Goal: Task Accomplishment & Management: Manage account settings

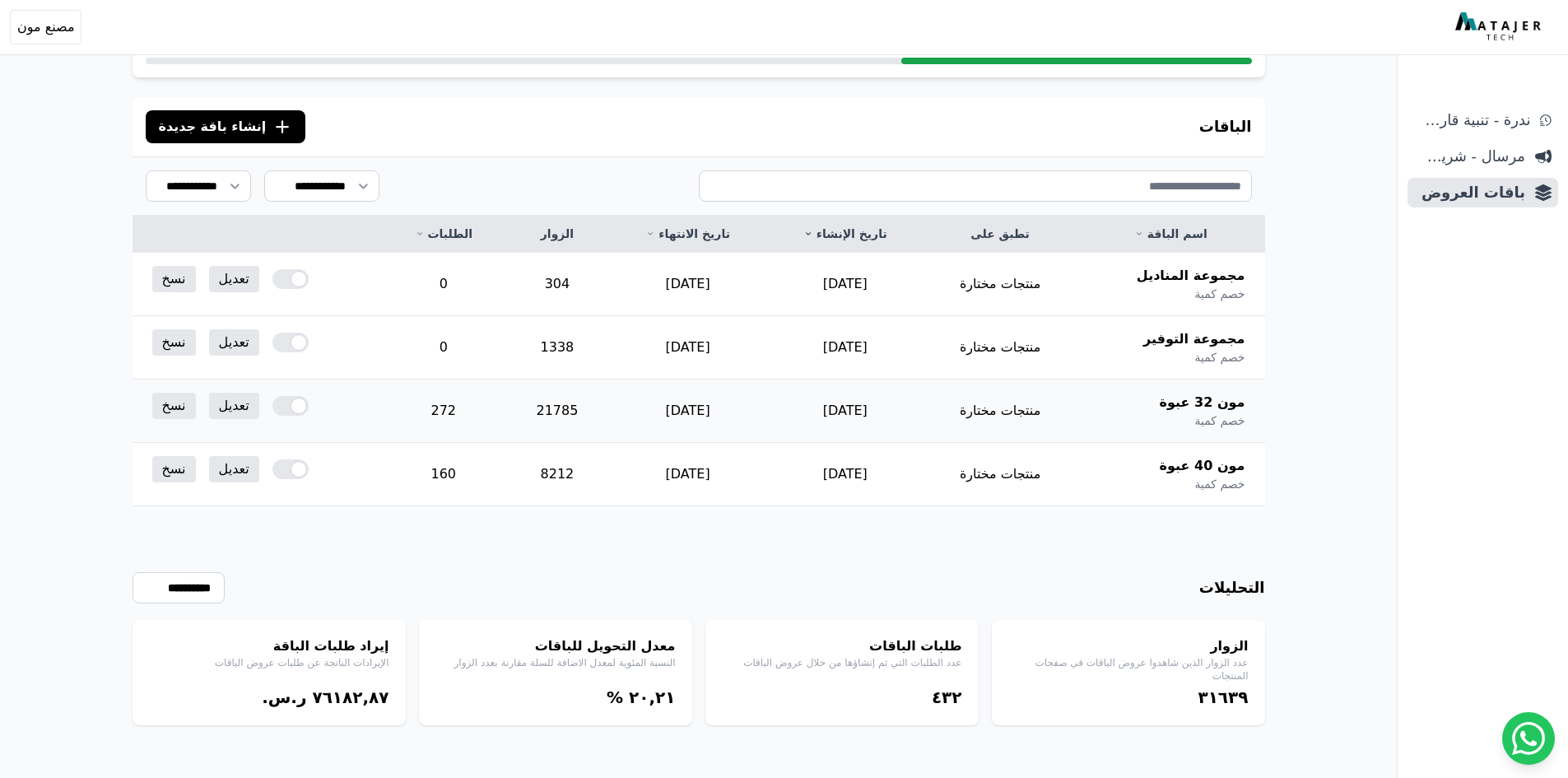
scroll to position [100, 0]
click at [579, 412] on td "21785" at bounding box center [558, 412] width 104 height 64
click at [580, 412] on td "21785" at bounding box center [558, 412] width 104 height 64
click at [440, 414] on td "272" at bounding box center [443, 412] width 124 height 64
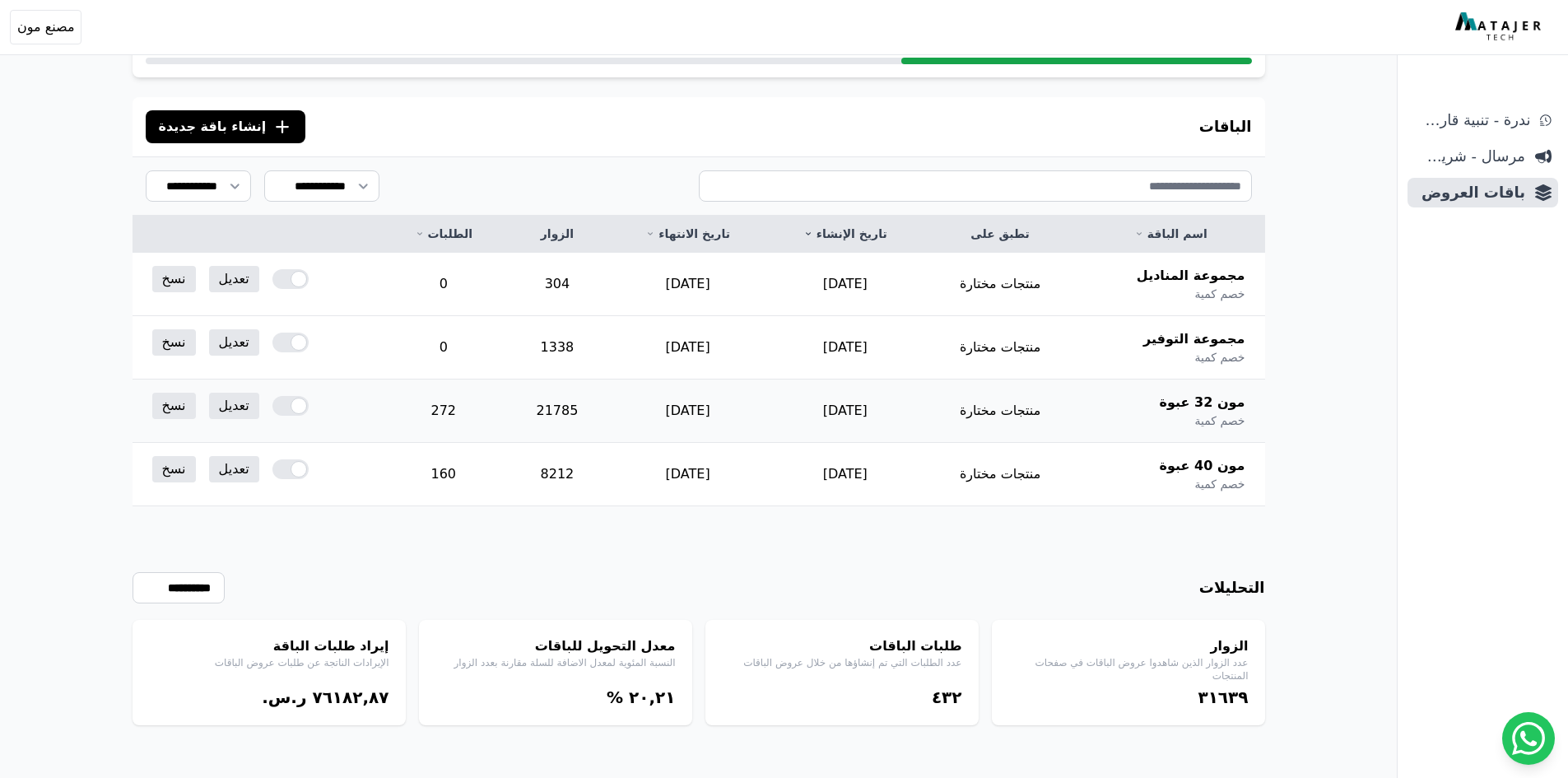
click at [442, 413] on td "272" at bounding box center [443, 412] width 124 height 64
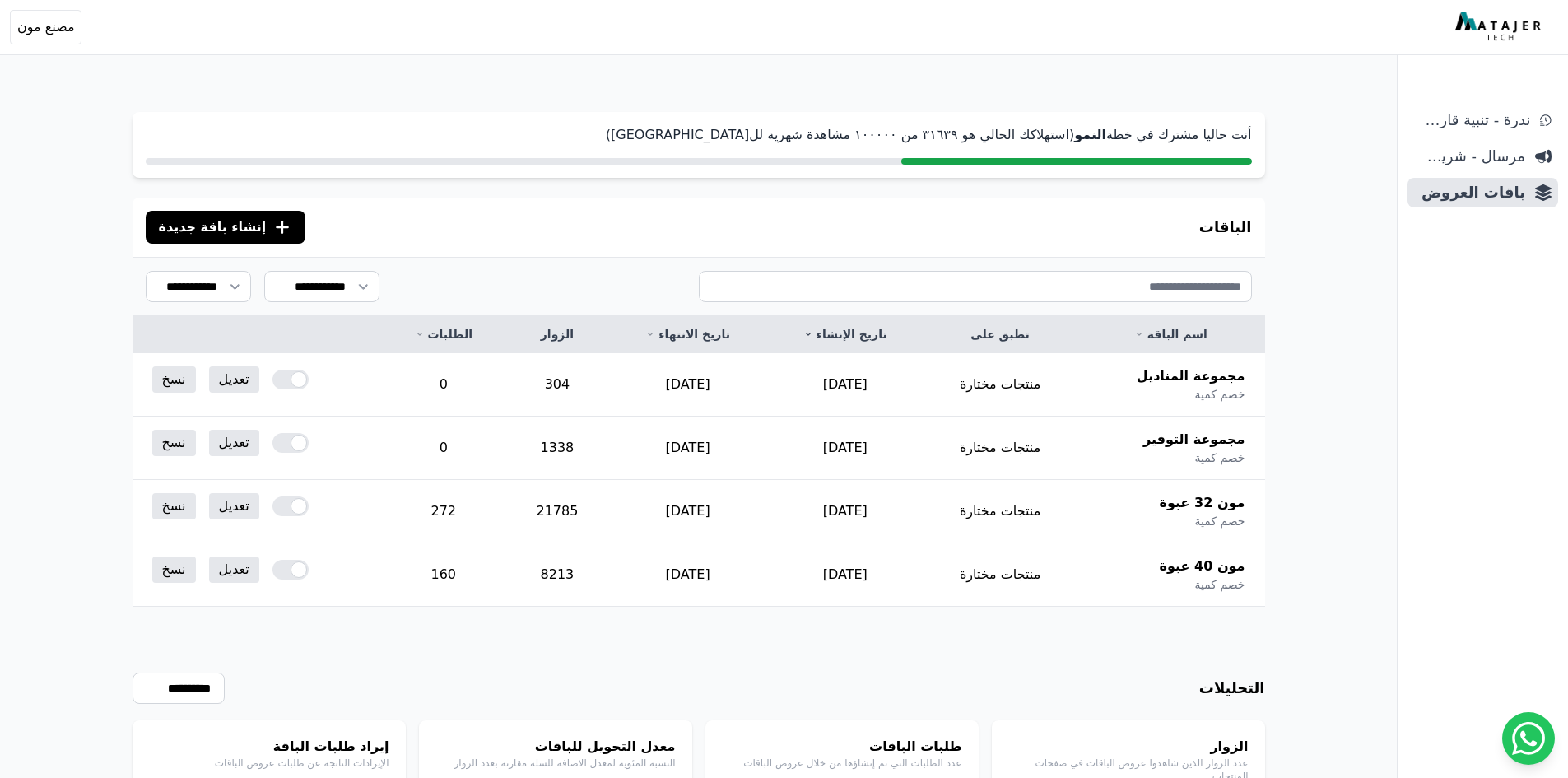
scroll to position [79, 0]
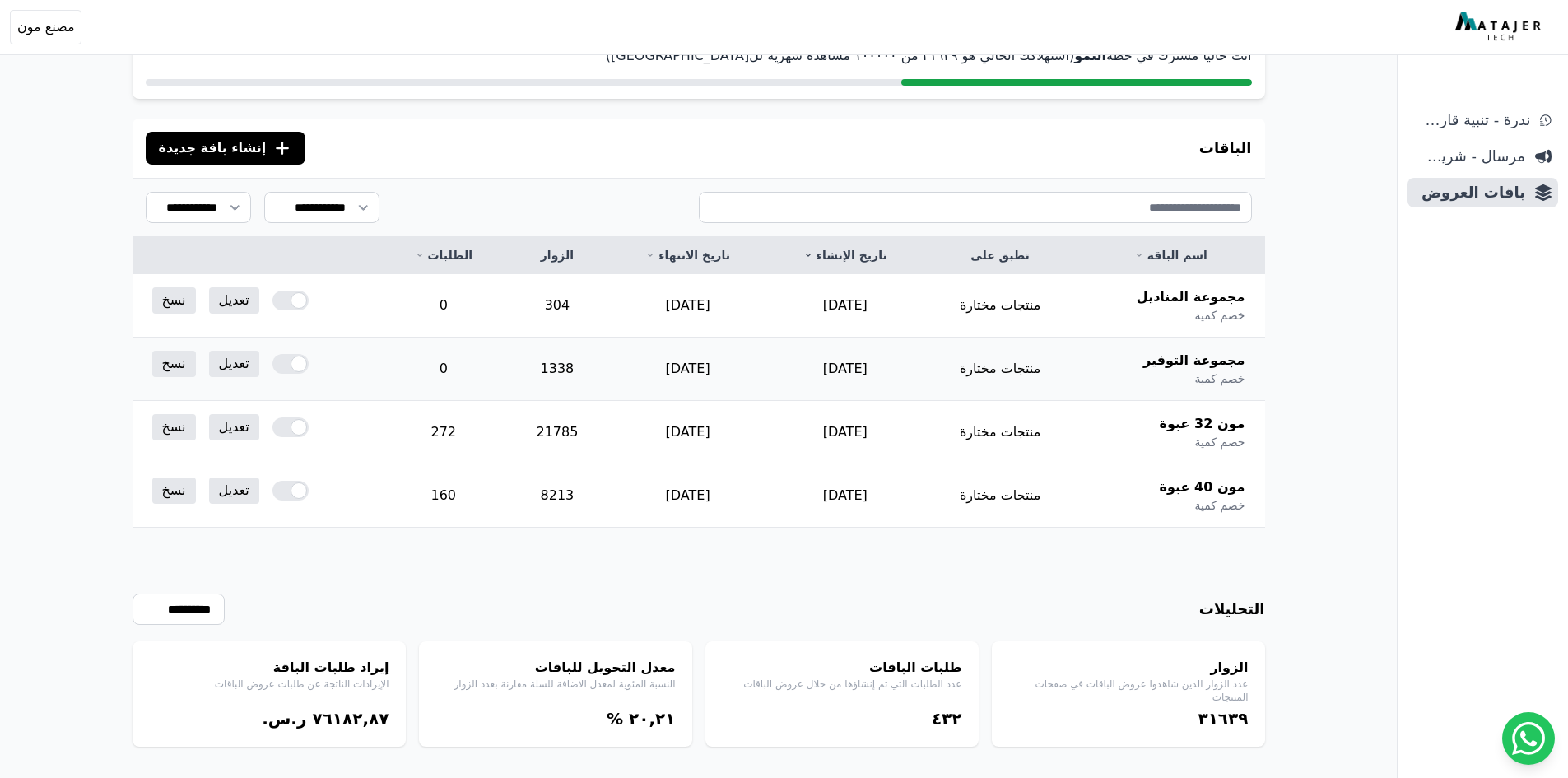
click at [297, 360] on div at bounding box center [291, 364] width 37 height 20
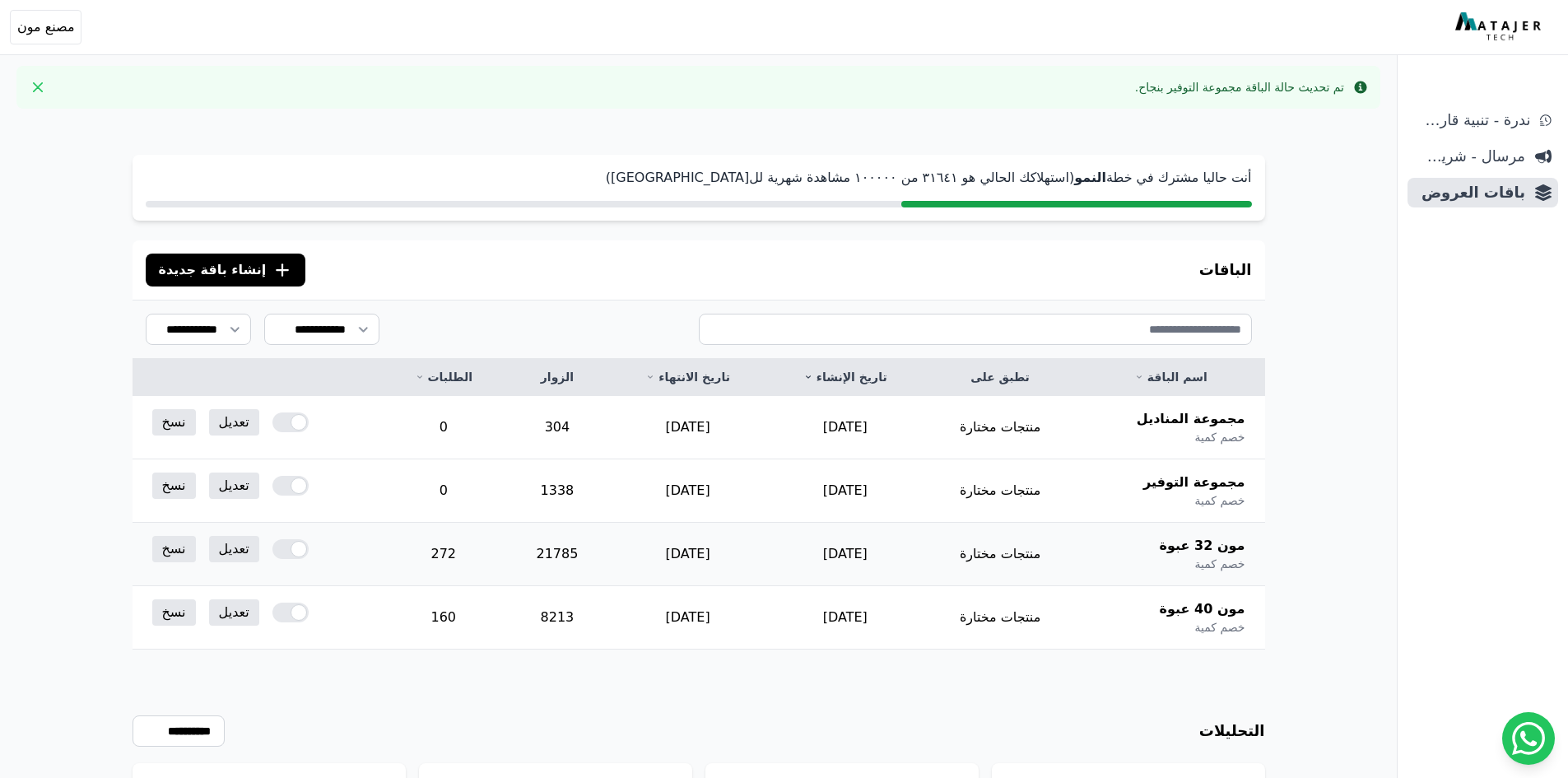
click at [300, 548] on div at bounding box center [291, 548] width 37 height 20
click at [298, 611] on div at bounding box center [291, 612] width 37 height 20
